Goal: Task Accomplishment & Management: Use online tool/utility

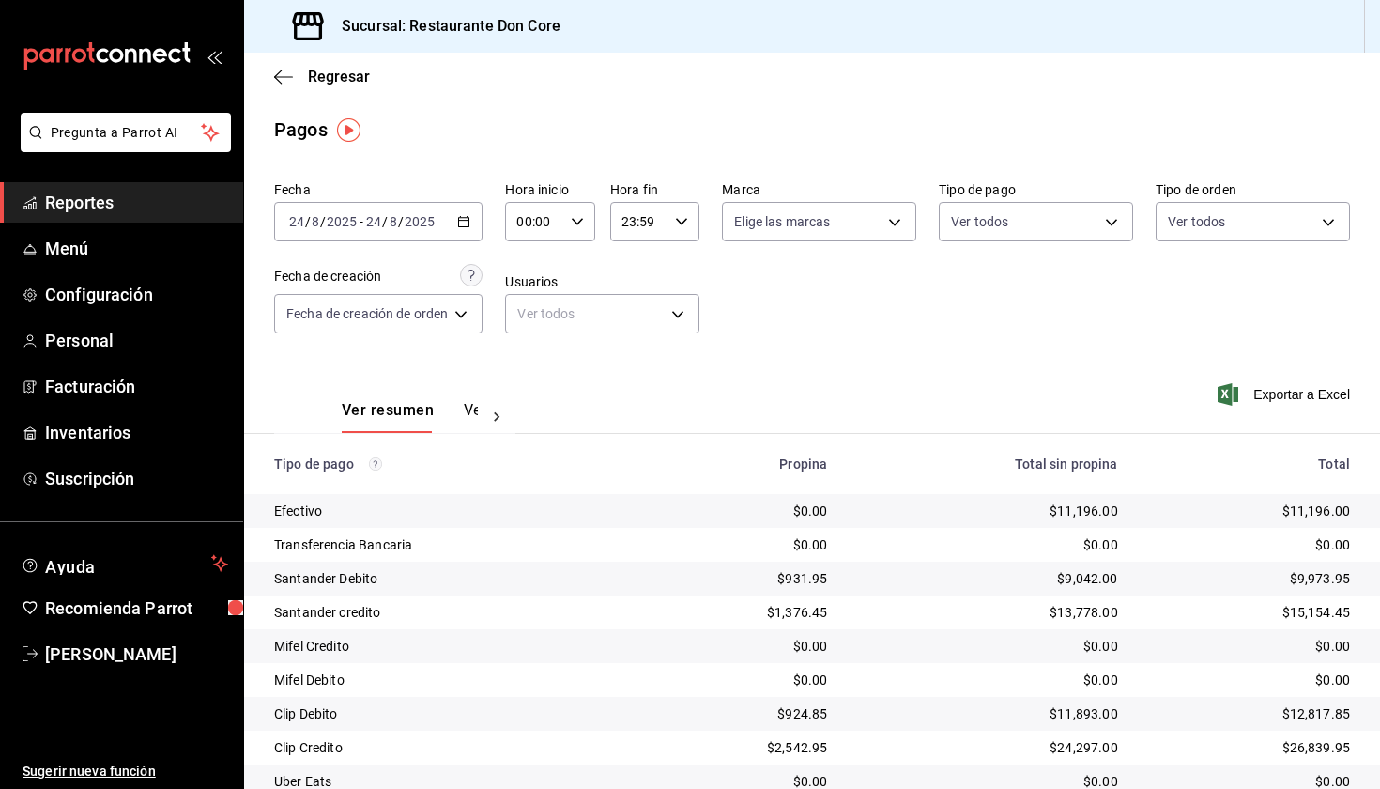
click at [466, 223] on icon "button" at bounding box center [463, 221] width 13 height 13
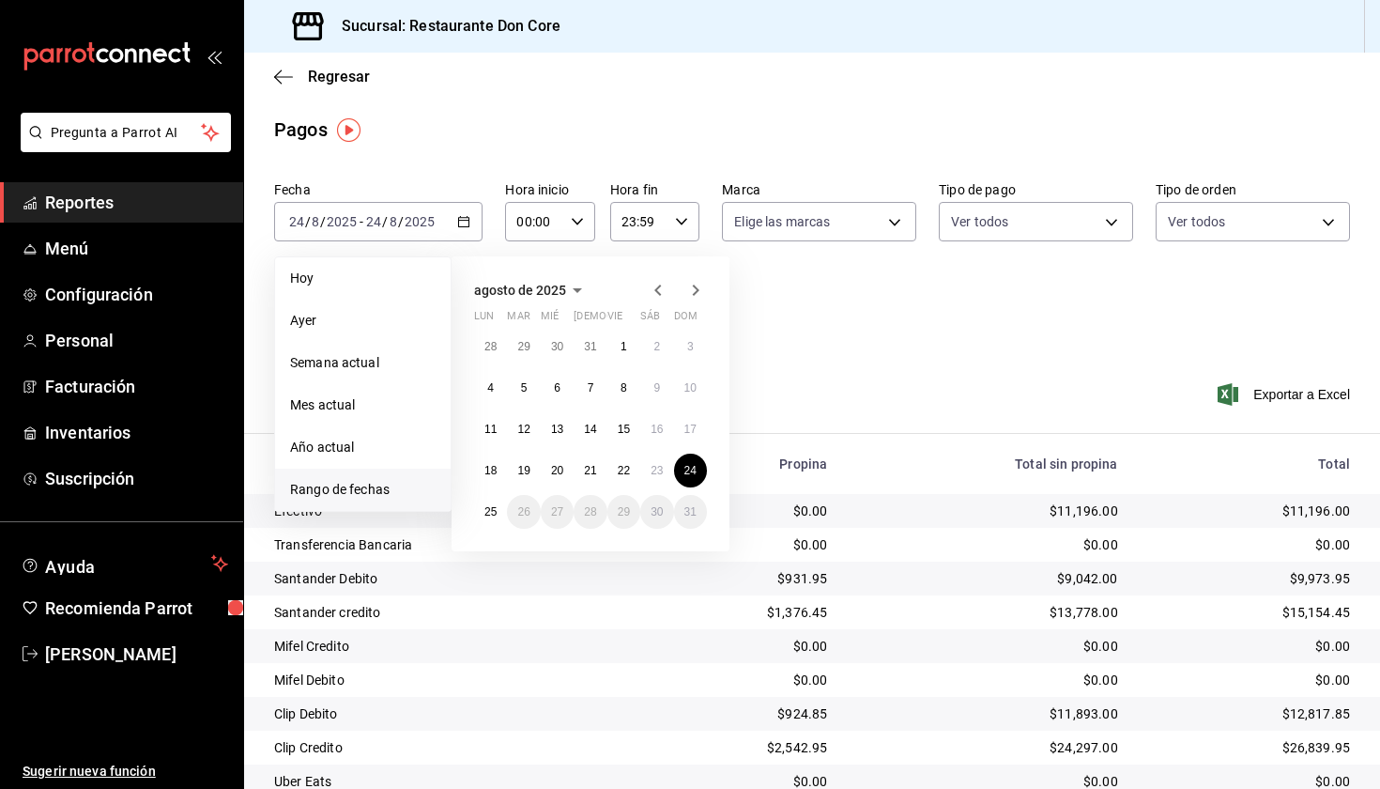
click at [128, 198] on span "Reportes" at bounding box center [136, 202] width 183 height 25
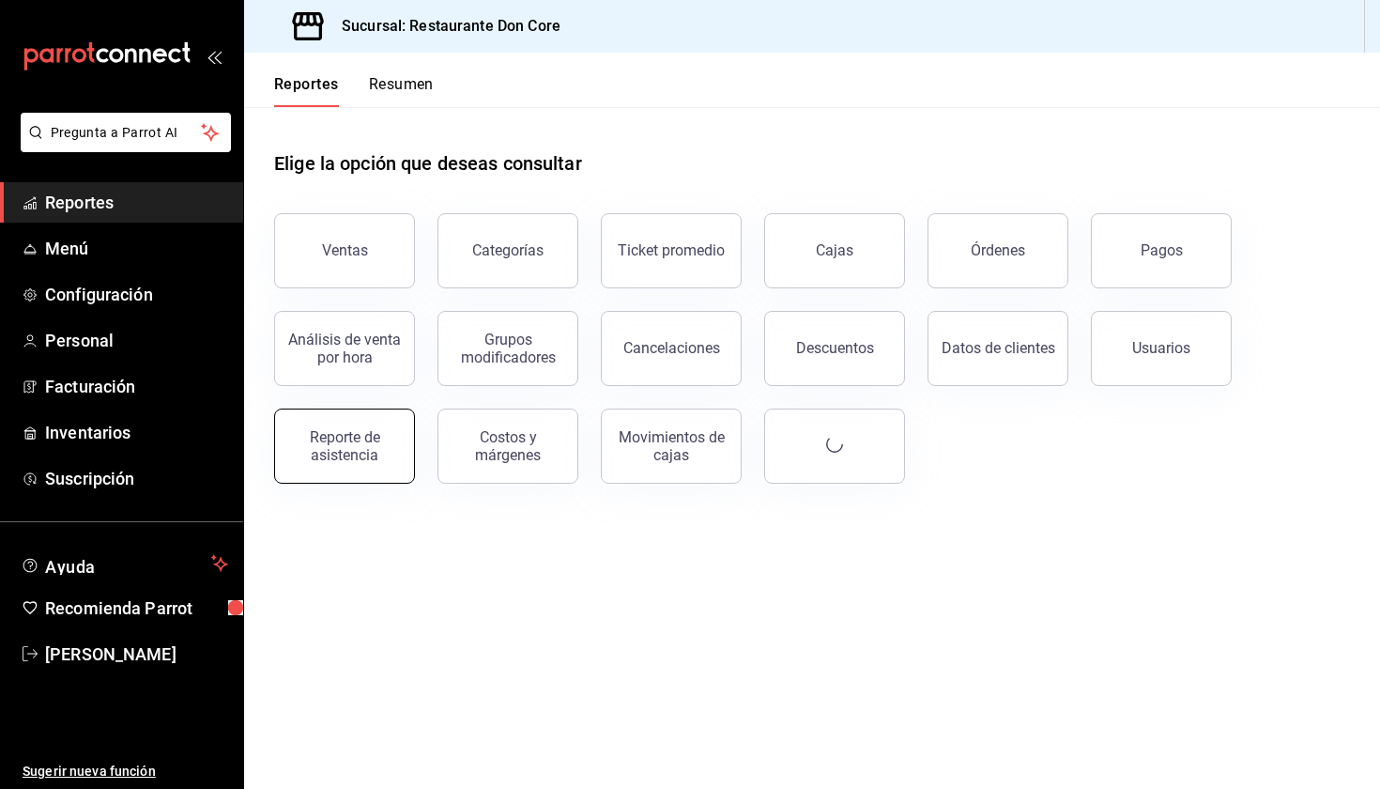
click at [320, 462] on div "Reporte de asistencia" at bounding box center [344, 446] width 116 height 36
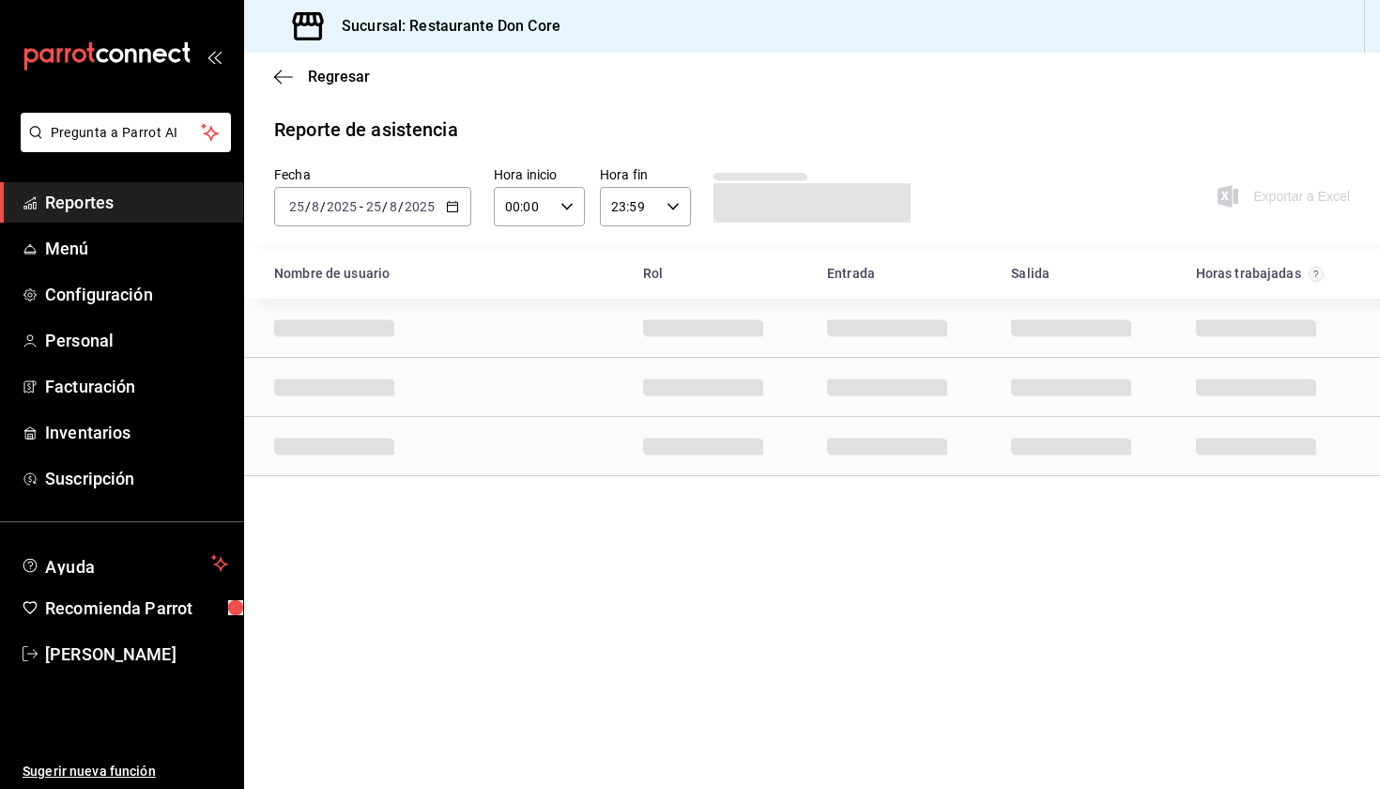
click at [451, 208] on icon "button" at bounding box center [452, 206] width 13 height 13
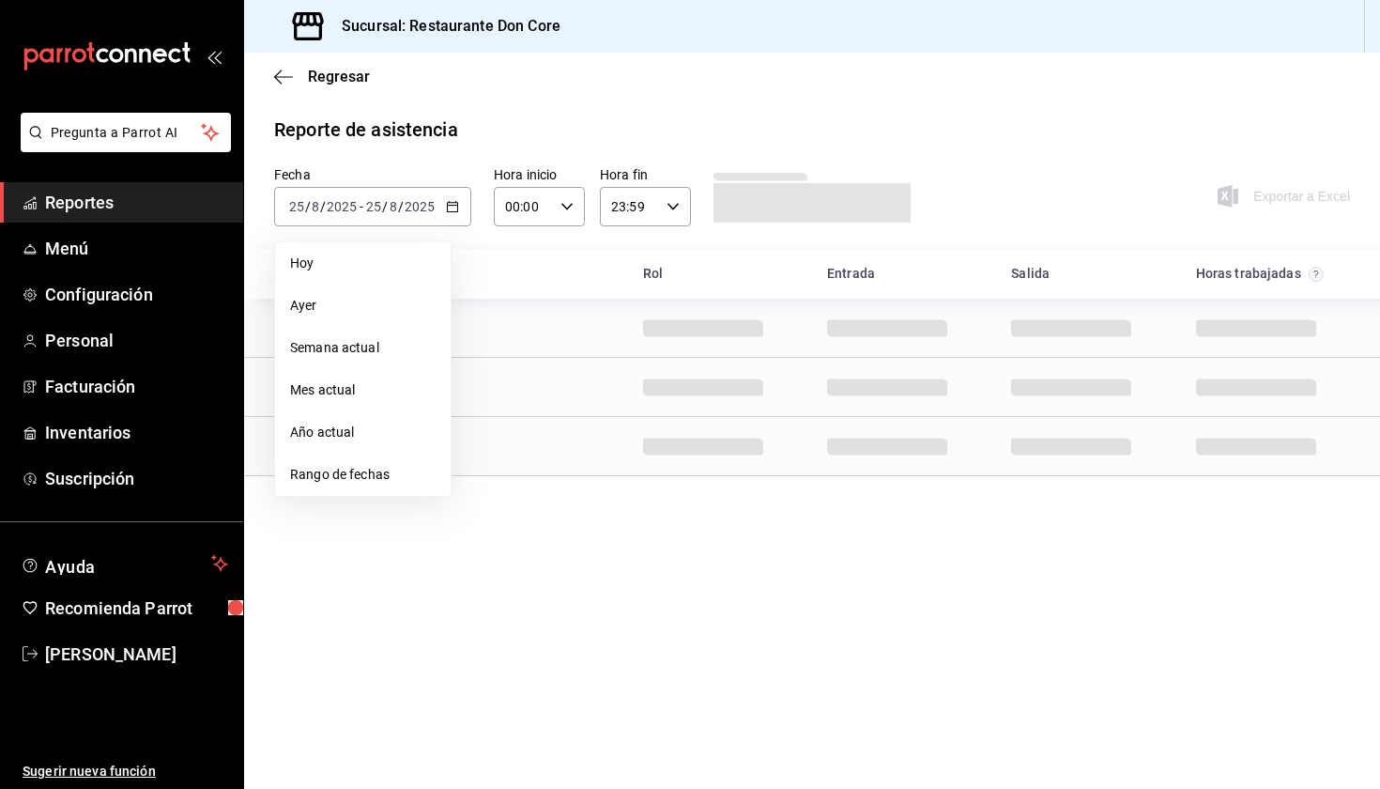
click at [390, 479] on span "Rango de fechas" at bounding box center [363, 475] width 146 height 20
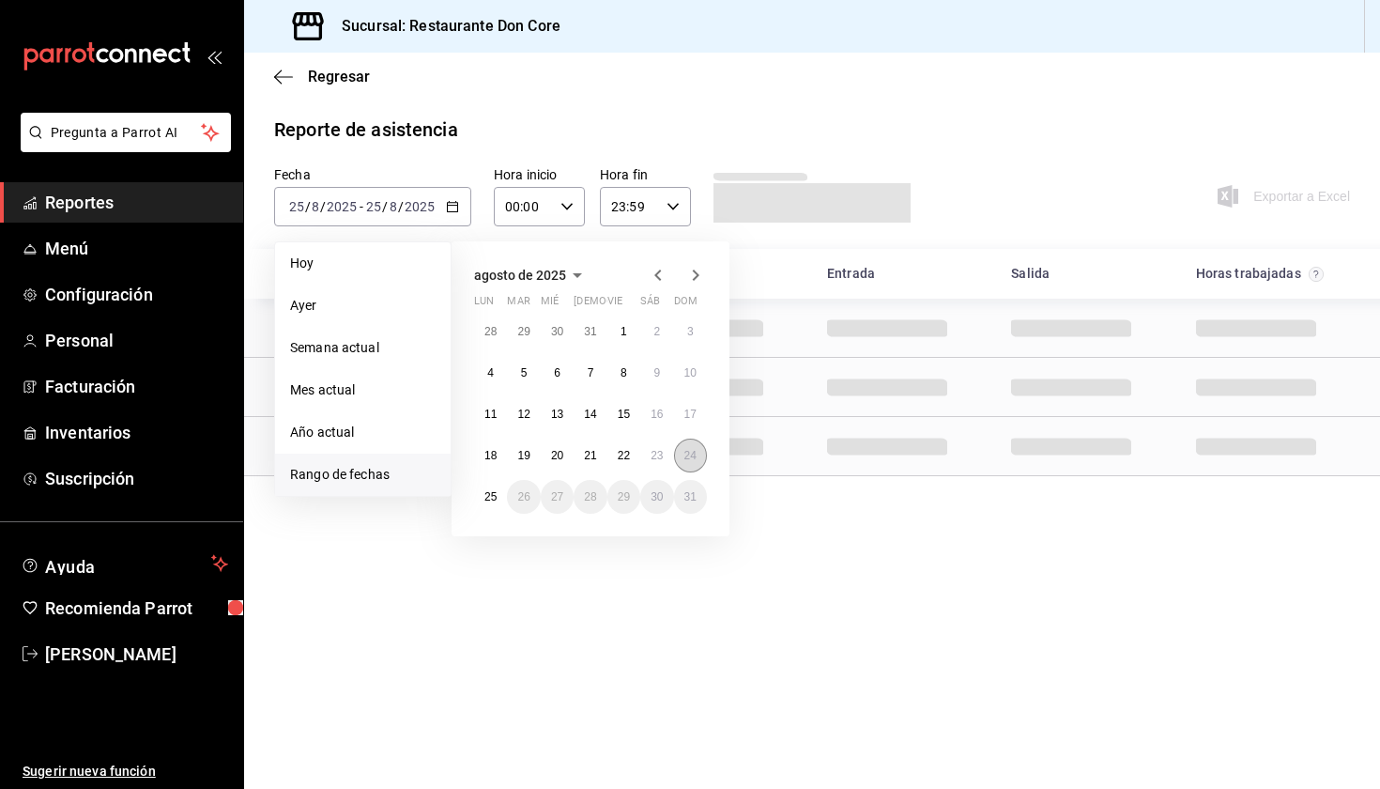
click at [685, 454] on abbr "24" at bounding box center [691, 455] width 12 height 13
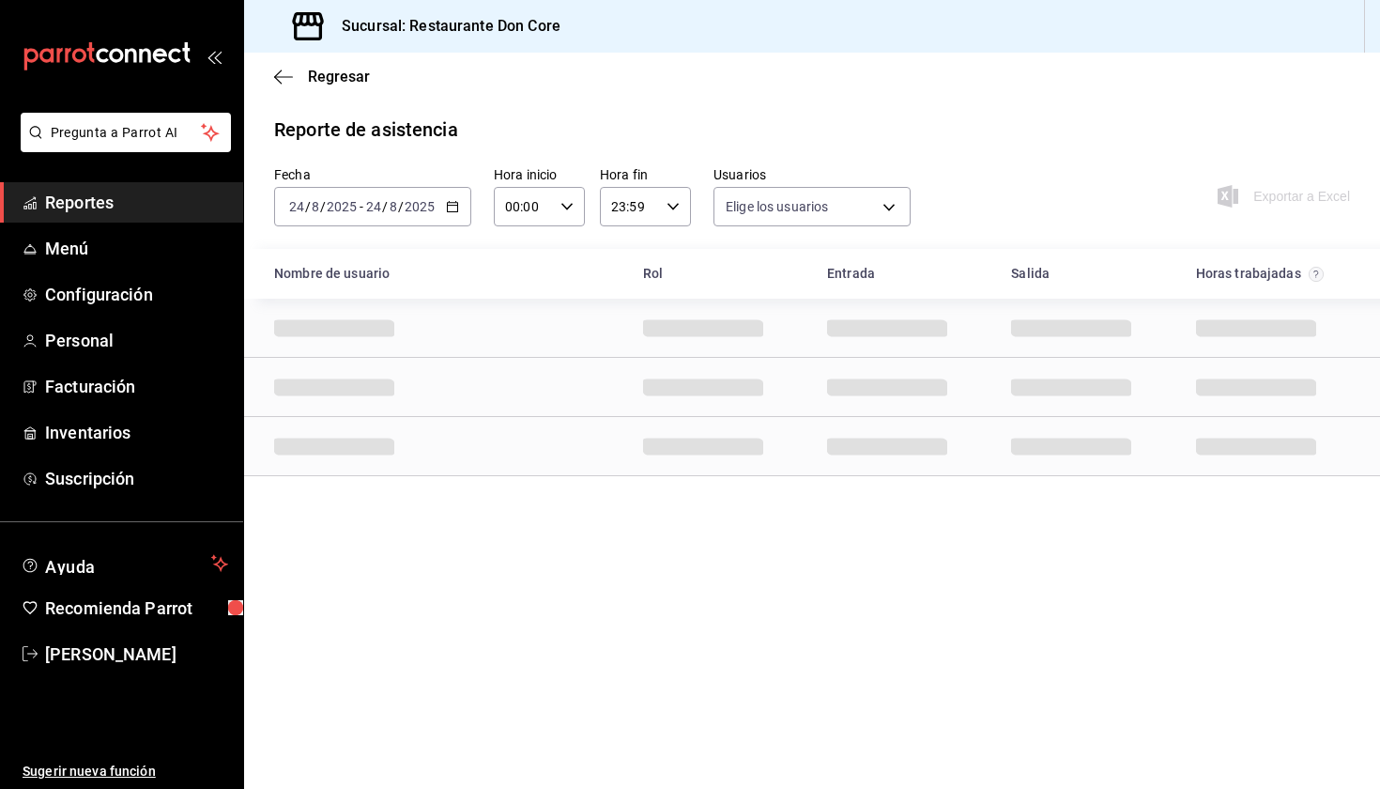
type input "ad6b84ca-789c-44ce-9046-69182a2b7397,4437c20c-4a47-49d2-b4e0-bcf96d1c4927,0e15e…"
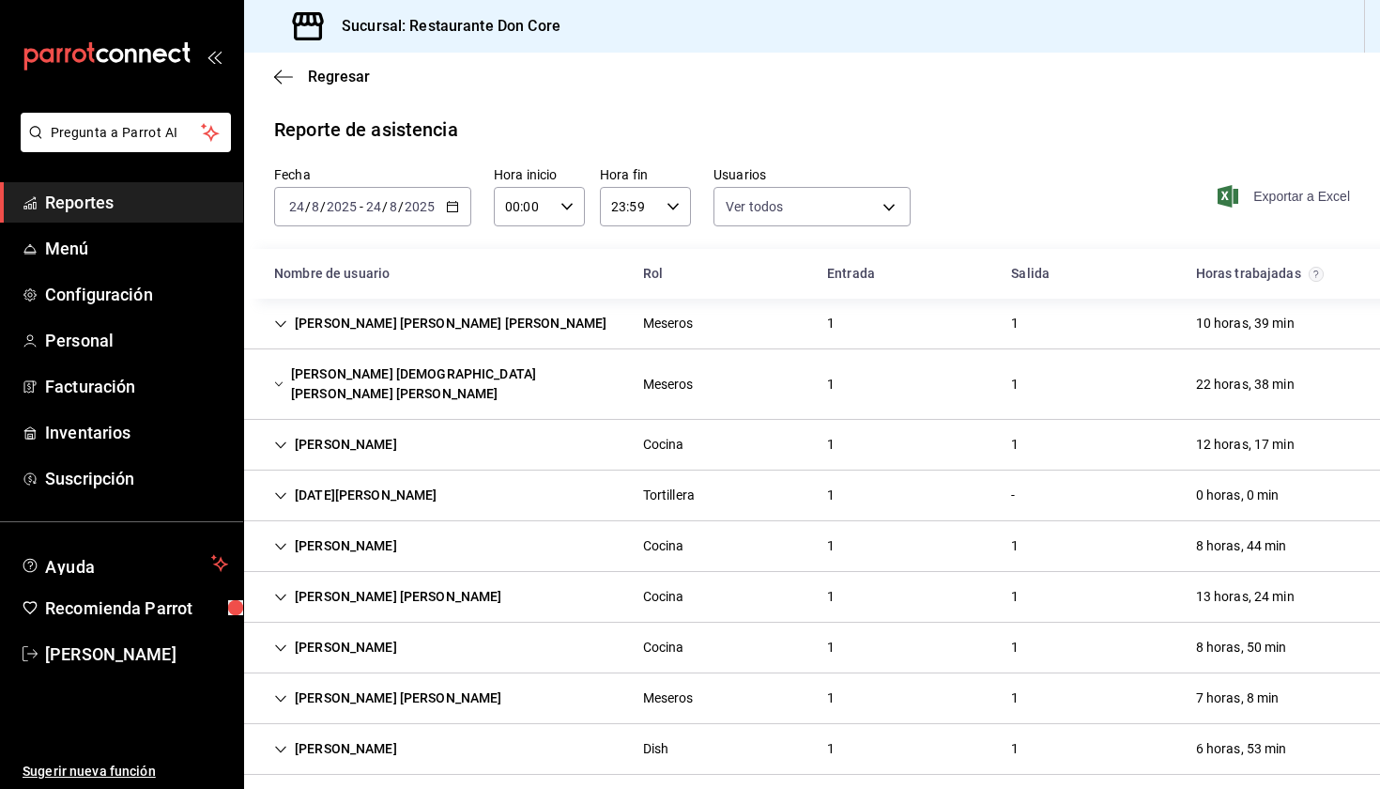
click at [736, 200] on span "Exportar a Excel" at bounding box center [1286, 196] width 129 height 23
